Goal: Task Accomplishment & Management: Use online tool/utility

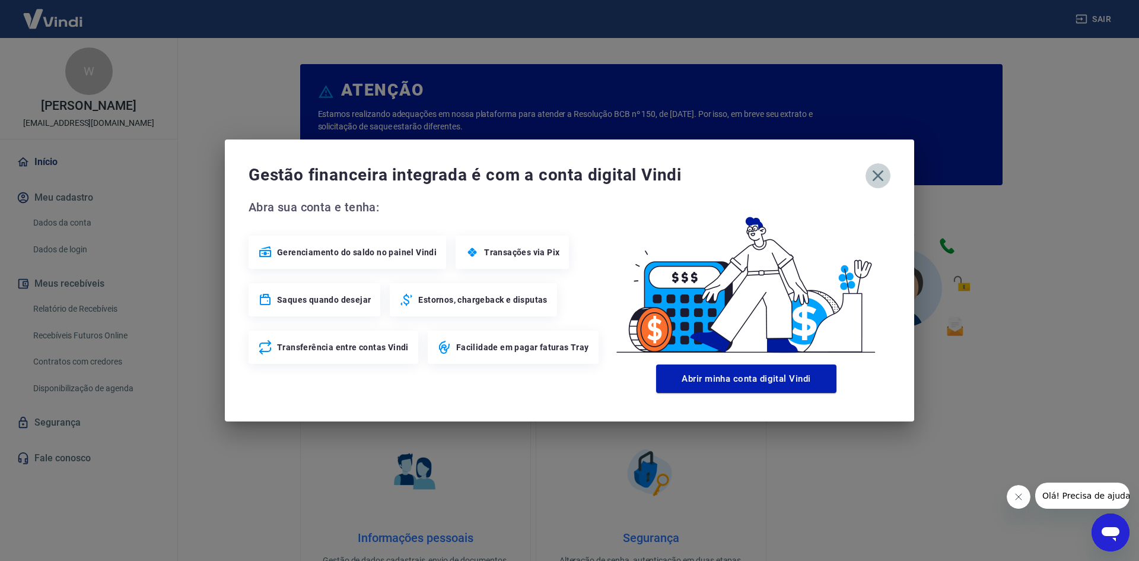
drag, startPoint x: 883, startPoint y: 176, endPoint x: 738, endPoint y: 195, distance: 146.6
click at [882, 176] on icon "button" at bounding box center [878, 175] width 19 height 19
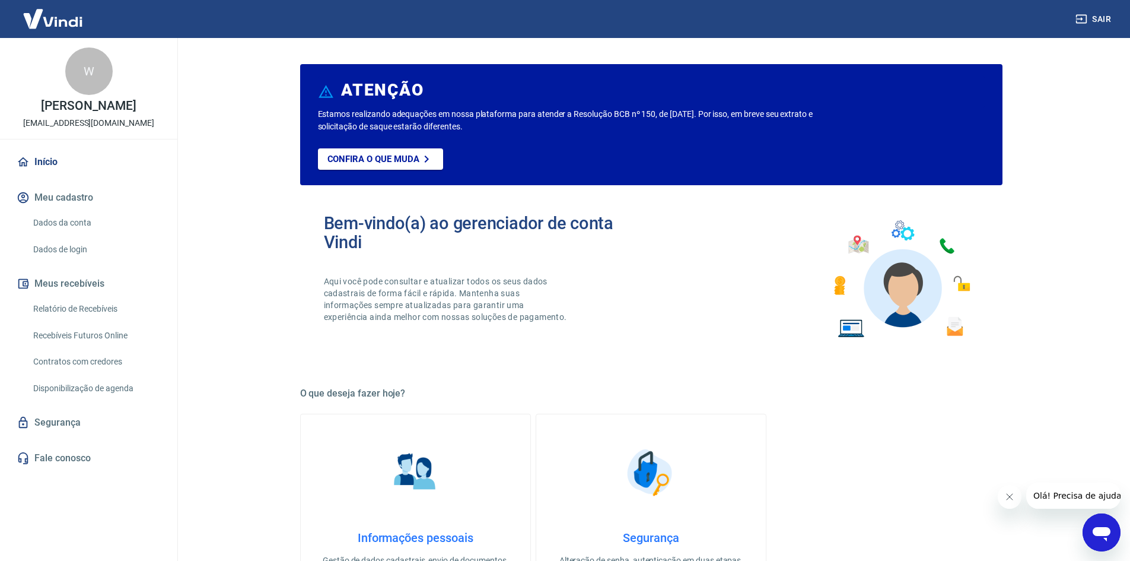
click at [100, 338] on link "Recebíveis Futuros Online" at bounding box center [95, 335] width 135 height 24
